Goal: Task Accomplishment & Management: Complete application form

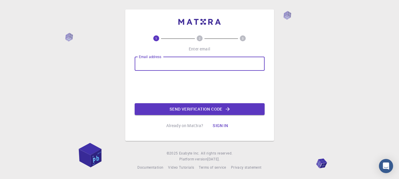
click at [167, 64] on input "Email address" at bounding box center [200, 64] width 130 height 14
type input "[EMAIL_ADDRESS][DOMAIN_NAME]"
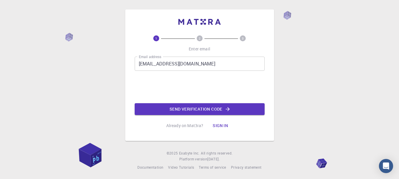
click at [249, 67] on input "[EMAIL_ADDRESS][DOMAIN_NAME]" at bounding box center [200, 64] width 130 height 14
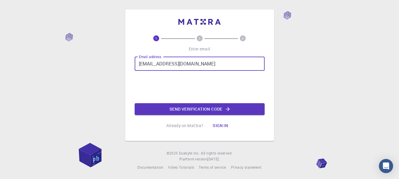
click at [231, 68] on input "[EMAIL_ADDRESS][DOMAIN_NAME]" at bounding box center [200, 64] width 130 height 14
drag, startPoint x: 223, startPoint y: 68, endPoint x: 110, endPoint y: 64, distance: 113.6
click at [110, 64] on div "1 2 3 Enter email Email address [EMAIL_ADDRESS][DOMAIN_NAME] Email address 0cAF…" at bounding box center [199, 90] width 399 height 180
type input "[EMAIL_ADDRESS][DOMAIN_NAME]"
click at [208, 110] on button "Send verification code" at bounding box center [200, 109] width 130 height 12
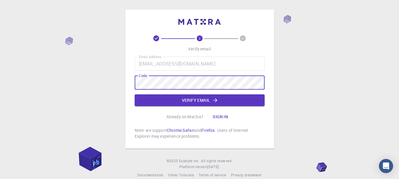
click at [182, 107] on div "2 3 Verify email Email address [EMAIL_ADDRESS][DOMAIN_NAME] Email address Code …" at bounding box center [200, 87] width 130 height 104
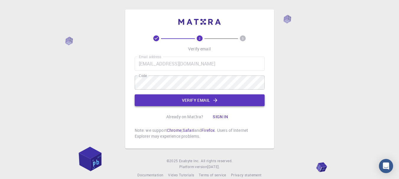
click at [187, 103] on button "Verify email" at bounding box center [200, 101] width 130 height 12
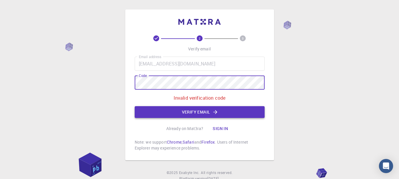
click at [211, 113] on button "Verify email" at bounding box center [200, 112] width 130 height 12
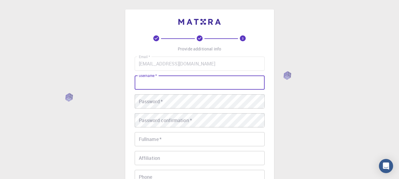
click at [185, 86] on input "username   *" at bounding box center [200, 83] width 130 height 14
type input "impact"
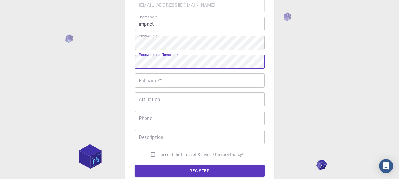
scroll to position [59, 0]
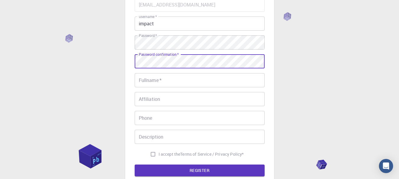
click at [165, 81] on input "Fullname   *" at bounding box center [200, 80] width 130 height 14
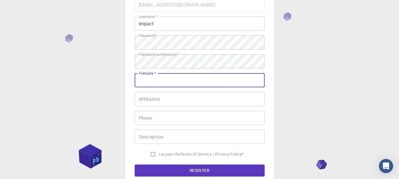
type input "h"
type input "[PERSON_NAME]"
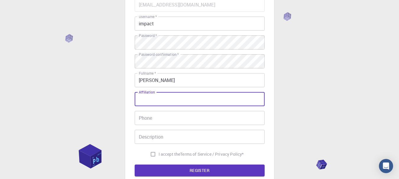
click at [160, 103] on input "Affiliation" at bounding box center [200, 99] width 130 height 14
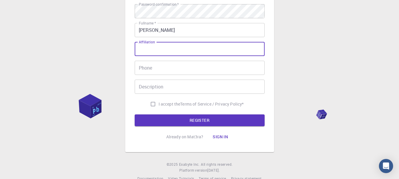
scroll to position [118, 0]
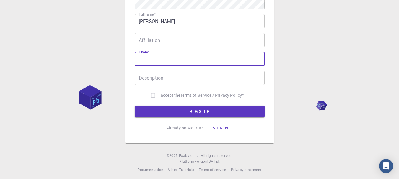
click at [156, 59] on input "Phone" at bounding box center [200, 59] width 130 height 14
type input "09413786648"
drag, startPoint x: 179, startPoint y: 64, endPoint x: 132, endPoint y: 62, distance: 46.4
click at [132, 62] on div "3 Provide additional info Email   * [EMAIL_ADDRESS][DOMAIN_NAME] Email   * user…" at bounding box center [199, 17] width 149 height 252
click at [132, 95] on div "3 Provide additional info Email   * [EMAIL_ADDRESS][DOMAIN_NAME] Email   * user…" at bounding box center [199, 17] width 149 height 252
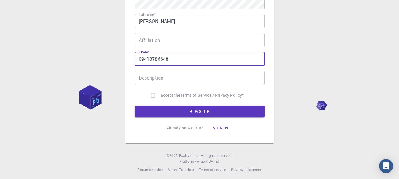
drag, startPoint x: 166, startPoint y: 61, endPoint x: 140, endPoint y: 61, distance: 25.7
click at [140, 61] on input "09413786648" at bounding box center [200, 59] width 130 height 14
click at [196, 113] on button "REGISTER" at bounding box center [200, 112] width 130 height 12
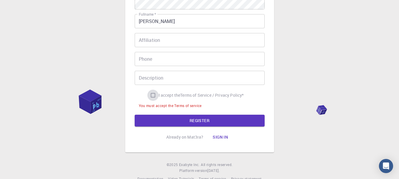
click at [155, 95] on input "I accept the Terms of Service / Privacy Policy *" at bounding box center [152, 95] width 11 height 11
checkbox input "true"
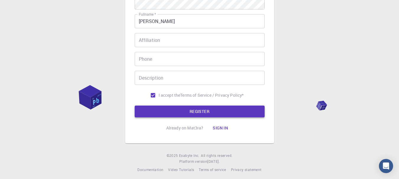
click at [169, 109] on button "REGISTER" at bounding box center [200, 112] width 130 height 12
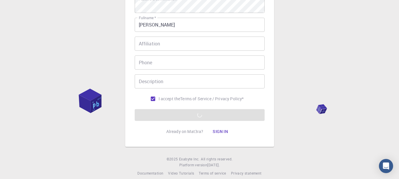
scroll to position [0, 0]
